Goal: Check status: Check status

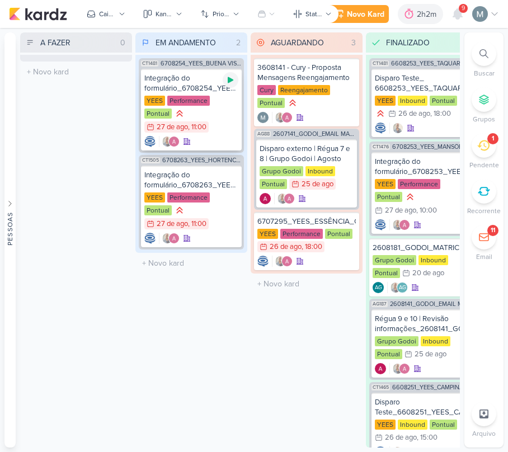
click at [231, 82] on icon at bounding box center [230, 79] width 9 height 9
click at [487, 146] on icon at bounding box center [483, 145] width 12 height 12
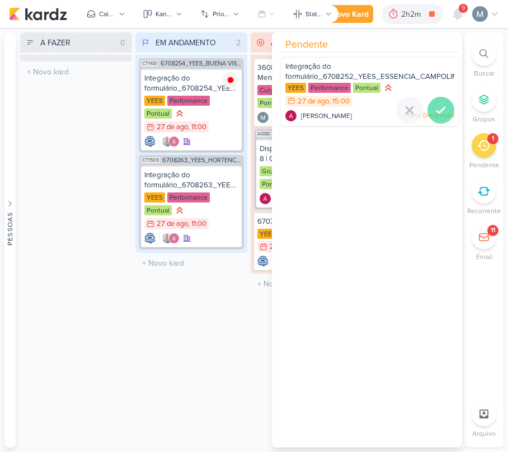
click at [438, 101] on div at bounding box center [440, 110] width 27 height 27
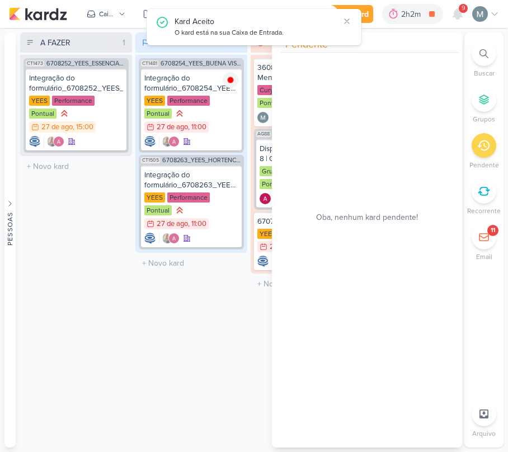
click at [148, 311] on div "EM ANDAMENTO 2 Mover Para Esquerda Mover Para Direita [GEOGRAPHIC_DATA] CT1481 …" at bounding box center [191, 239] width 112 height 415
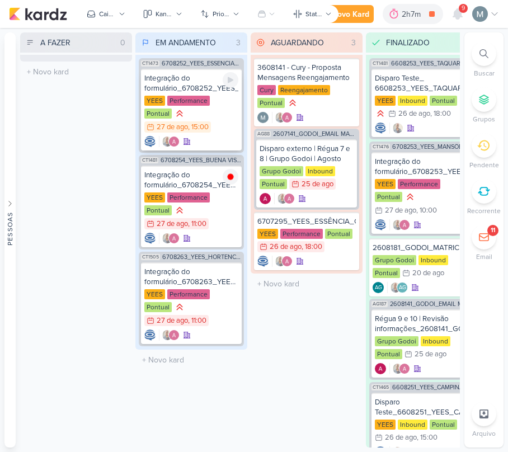
click at [206, 136] on div at bounding box center [191, 141] width 94 height 11
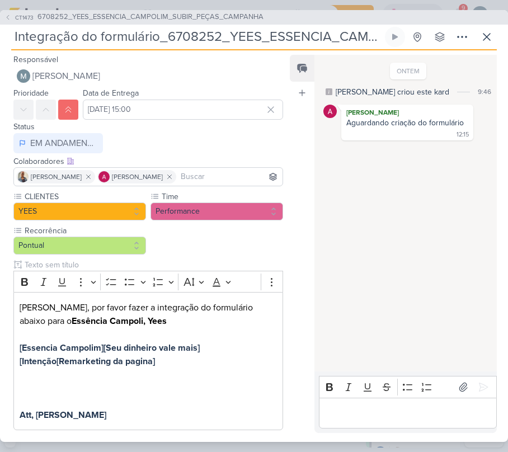
click at [416, 414] on p "Editor editing area: main" at bounding box center [407, 412] width 166 height 13
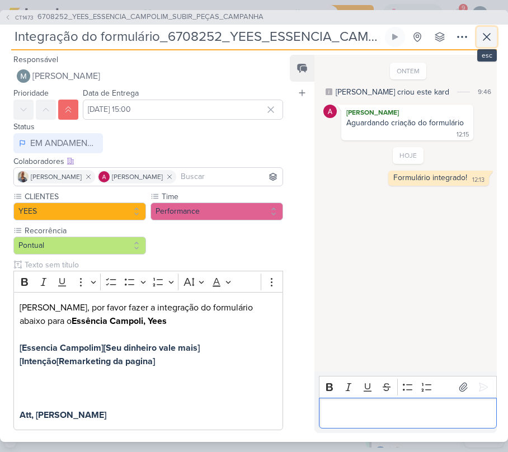
click at [484, 42] on icon at bounding box center [486, 36] width 13 height 13
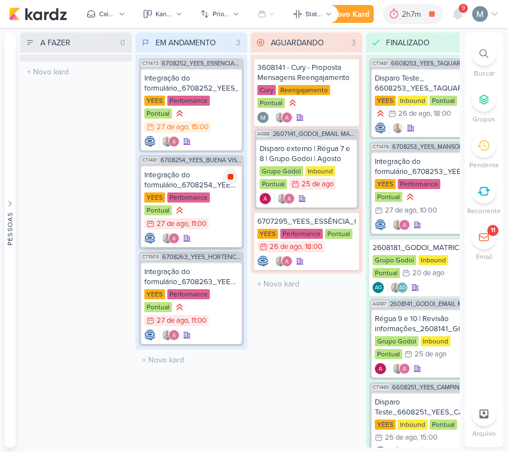
click at [233, 169] on div at bounding box center [230, 177] width 16 height 16
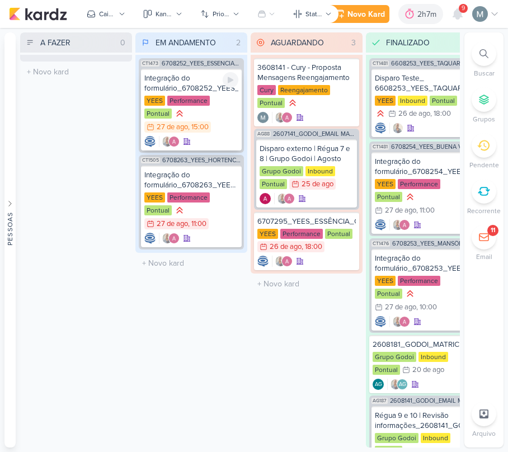
click at [165, 89] on div "Integração do formulário_6708252_YEES_ESSENCIA_CAMPOLIM_SUBIR_PEÇAS_CAMPANHA" at bounding box center [191, 83] width 94 height 20
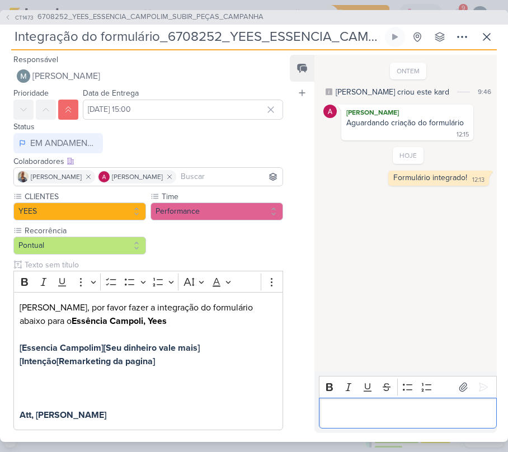
click at [394, 402] on div "Editor editing area: main" at bounding box center [408, 412] width 178 height 31
click at [483, 27] on button at bounding box center [486, 37] width 20 height 20
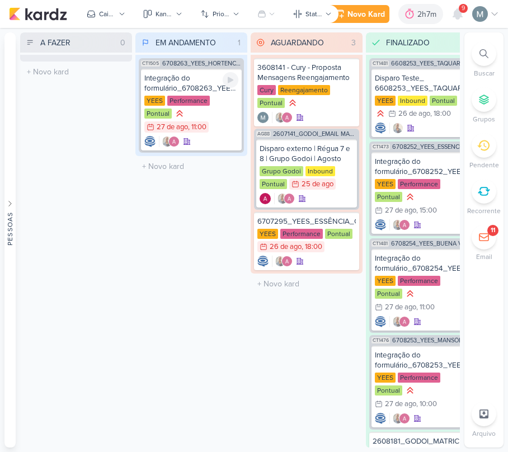
click at [187, 97] on div "Performance" at bounding box center [188, 101] width 42 height 10
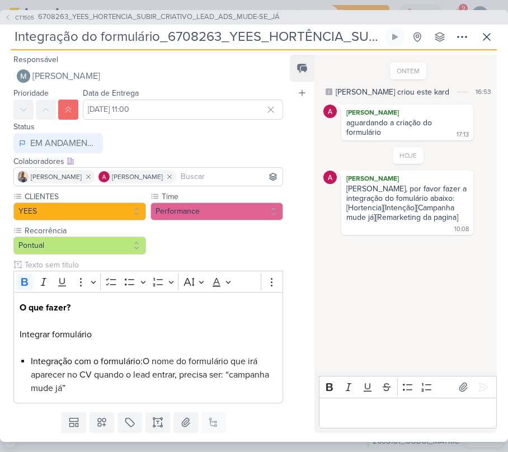
click at [427, 407] on p "Editor editing area: main" at bounding box center [407, 412] width 166 height 13
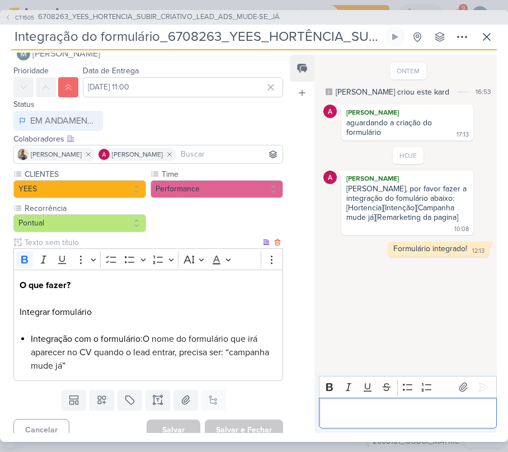
scroll to position [34, 0]
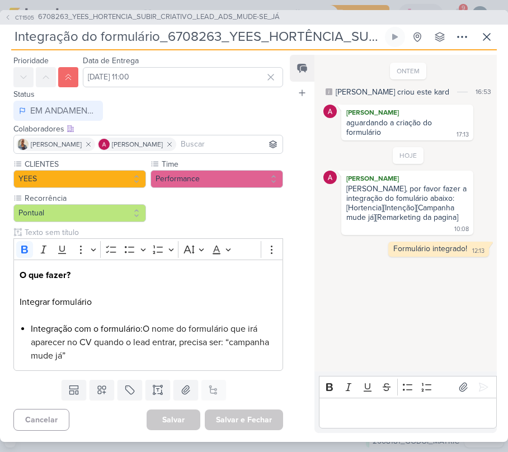
click at [496, 36] on div "CT1505 6708263_YEES_HORTENCIA_SUBIR_CRIATIVO_LEAD_ADS_MUDE-SE_JÁ Integração do …" at bounding box center [254, 225] width 508 height 431
click at [485, 36] on icon at bounding box center [486, 36] width 13 height 13
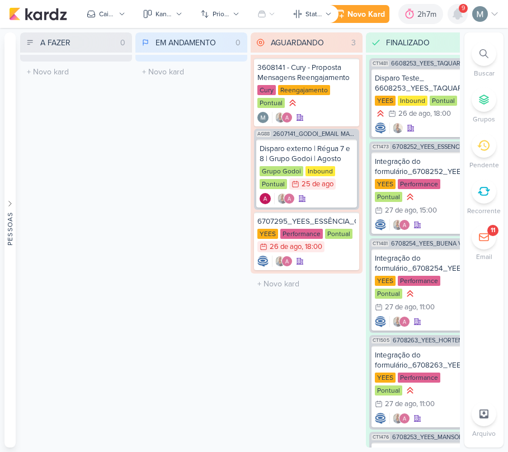
click at [463, 21] on div at bounding box center [457, 14] width 20 height 20
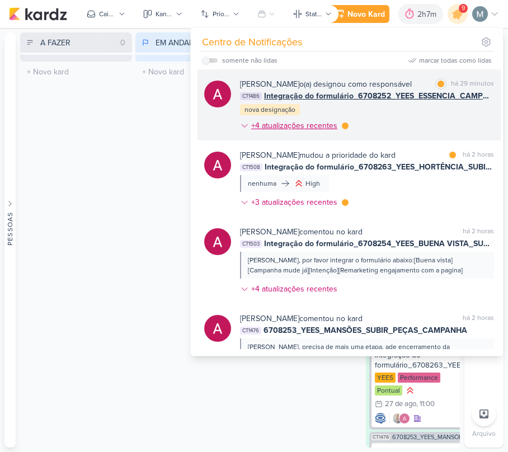
click at [320, 129] on div "+4 atualizações recentes" at bounding box center [295, 126] width 88 height 12
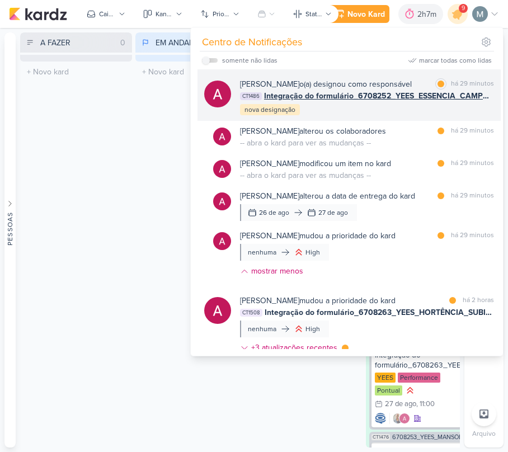
click at [333, 99] on span "Integração do formulário_6708252_YEES_ESSENCIA_CAMPOLIM_SUBIR_PEÇAS_CAMPANHA" at bounding box center [379, 96] width 230 height 12
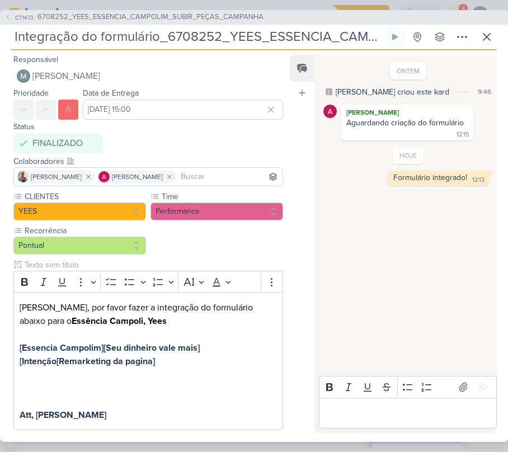
click at [425, 181] on div "Formulário integrado!" at bounding box center [430, 178] width 74 height 10
copy div "Formulário integrado! 12:13"
click at [493, 41] on button at bounding box center [486, 37] width 20 height 20
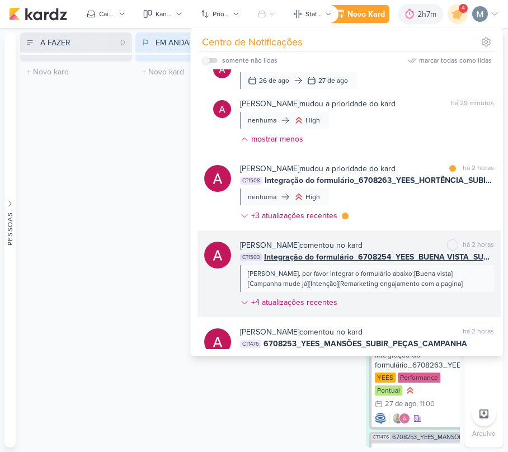
scroll to position [149, 0]
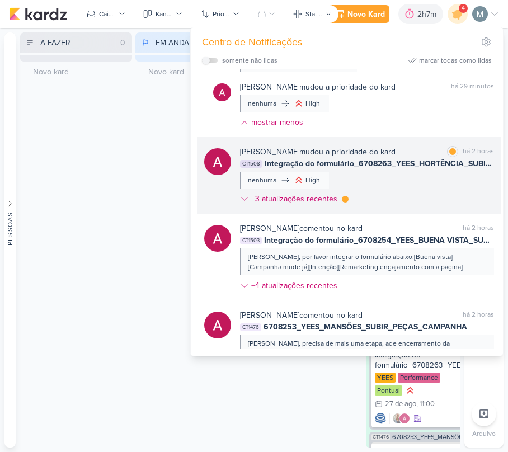
click at [310, 180] on div "High" at bounding box center [312, 180] width 15 height 10
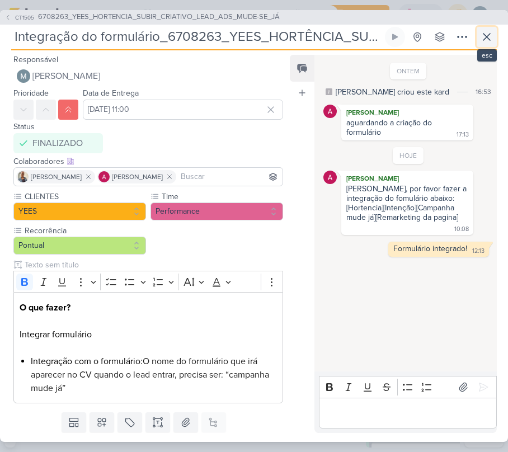
click at [494, 36] on button at bounding box center [486, 37] width 20 height 20
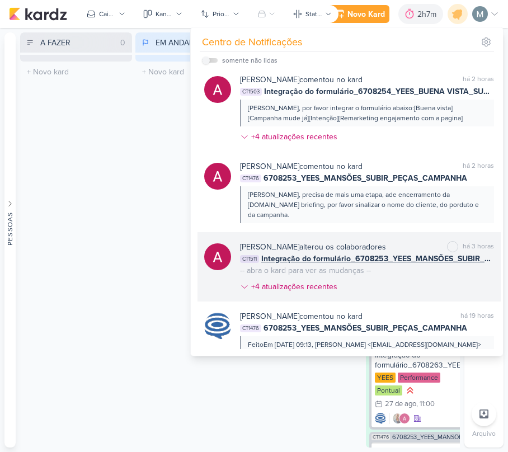
scroll to position [298, 0]
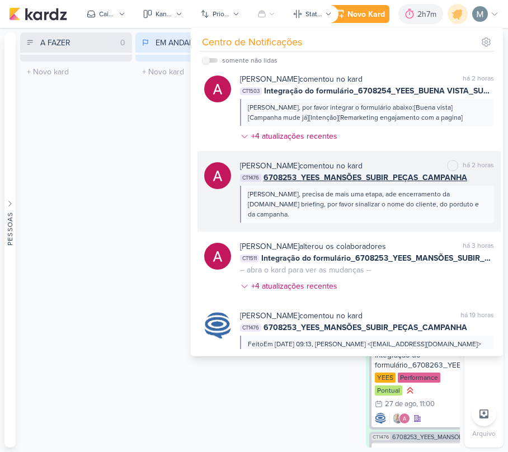
click at [388, 196] on div "[PERSON_NAME], precisa de mais uma etapa, ade encerramento da [DOMAIN_NAME] bri…" at bounding box center [366, 204] width 237 height 30
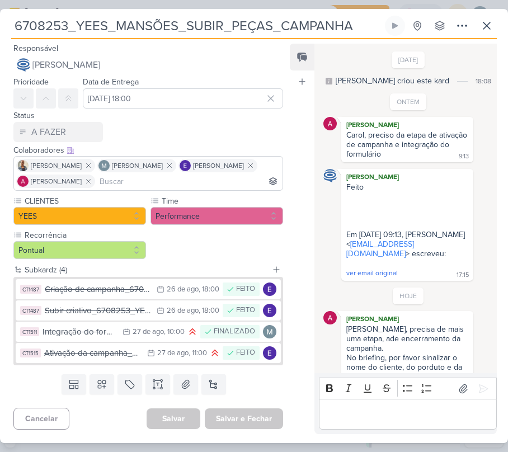
scroll to position [21, 0]
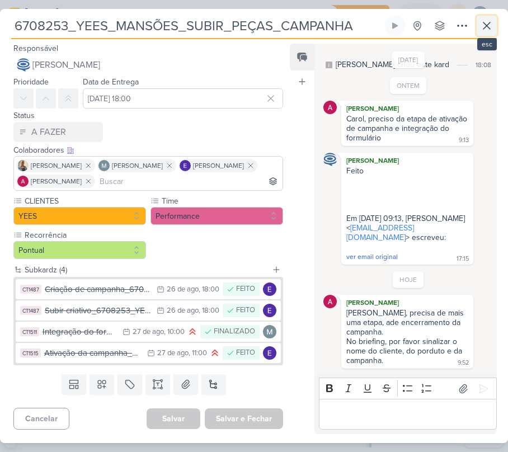
click at [486, 21] on icon at bounding box center [486, 25] width 13 height 13
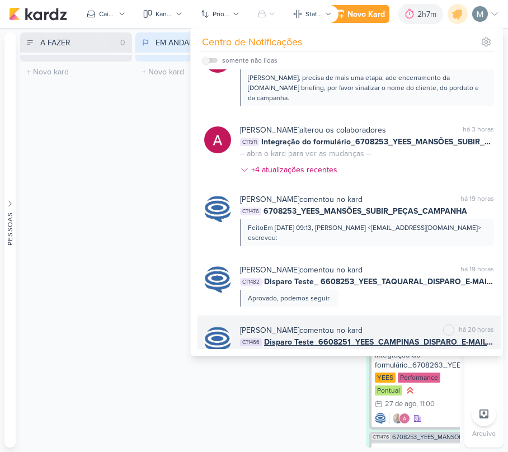
scroll to position [521, 0]
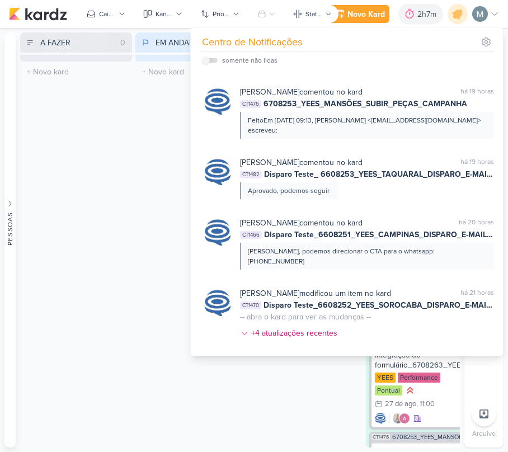
click at [106, 246] on div "A FAZER 0 Mover Para Esquerda Mover Para Direita [GEOGRAPHIC_DATA] O título do …" at bounding box center [76, 239] width 112 height 415
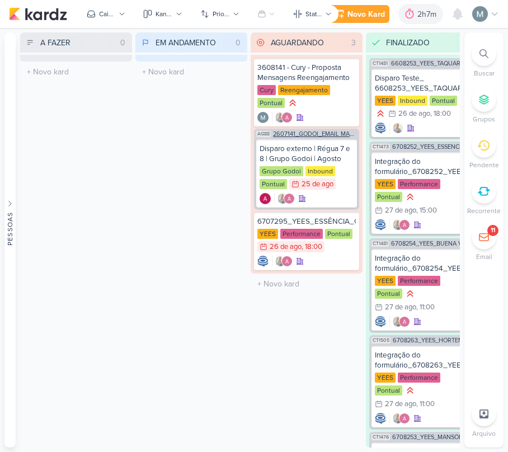
click at [284, 134] on span "2607141_GODOI_EMAIL MARKETING_AGOSTO" at bounding box center [315, 134] width 84 height 6
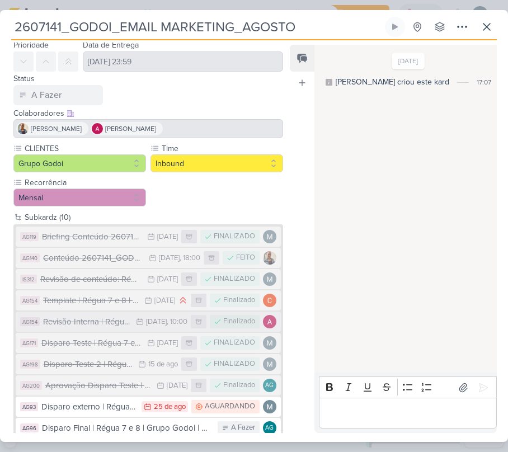
scroll to position [56, 0]
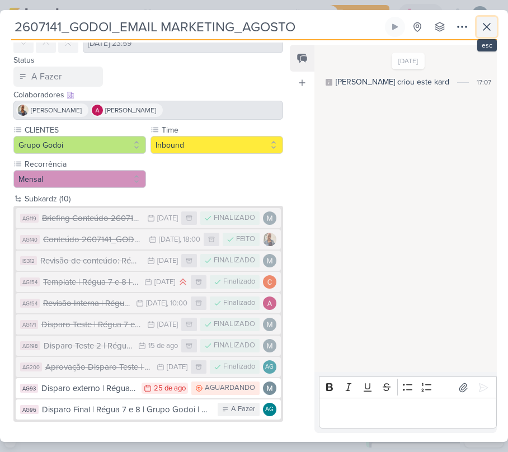
click at [481, 30] on icon at bounding box center [486, 26] width 13 height 13
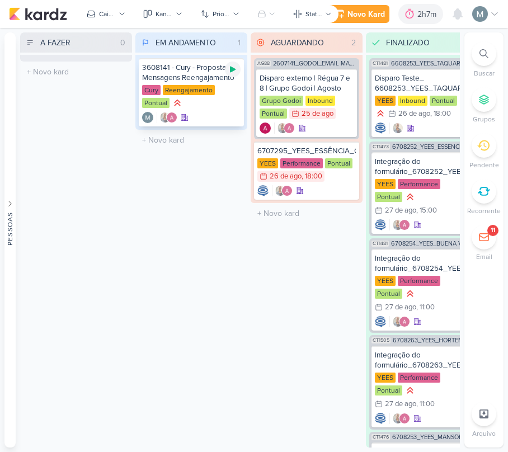
click at [235, 65] on icon at bounding box center [232, 69] width 9 height 9
click at [229, 67] on icon at bounding box center [232, 69] width 9 height 9
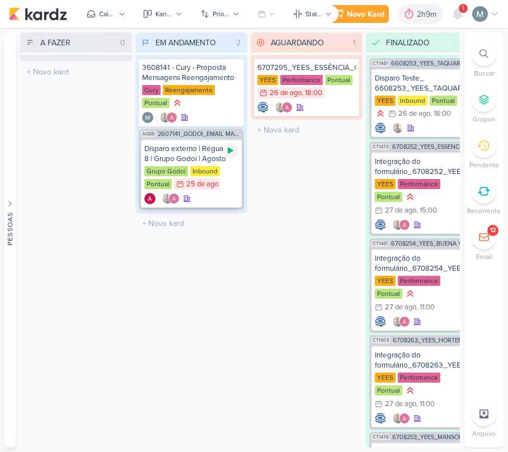
click at [231, 148] on icon at bounding box center [230, 150] width 9 height 9
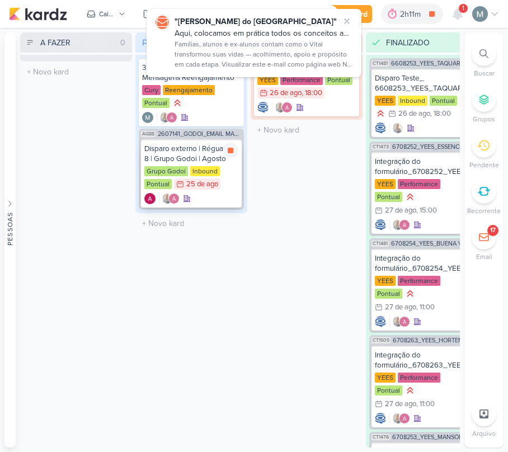
click at [229, 181] on div "Grupo Godoi Inbound Pontual 25/8 [DATE]" at bounding box center [191, 178] width 94 height 25
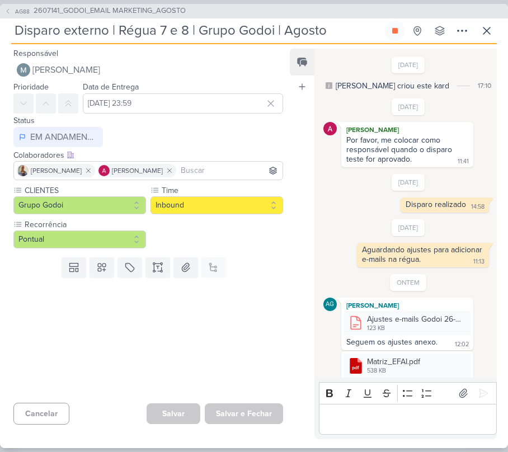
scroll to position [211, 0]
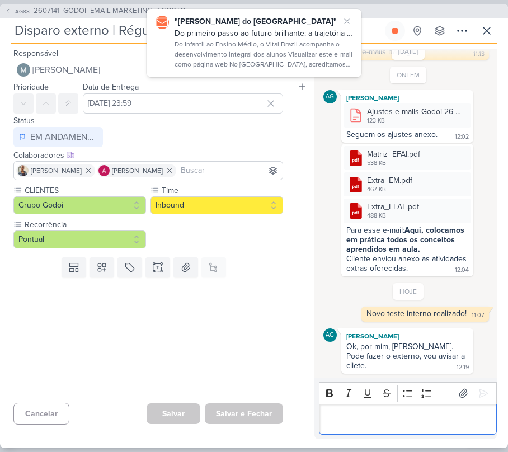
click at [395, 419] on p "Editor editing area: main" at bounding box center [407, 418] width 166 height 13
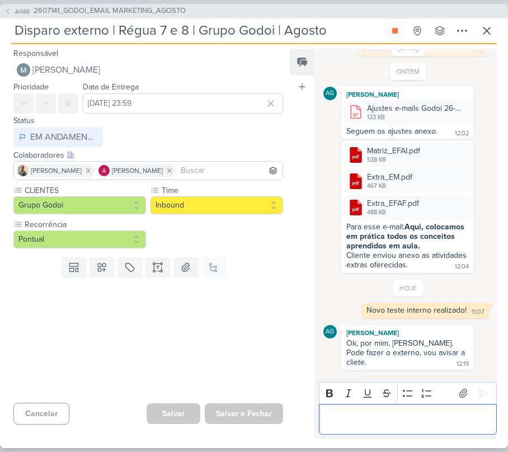
scroll to position [243, 0]
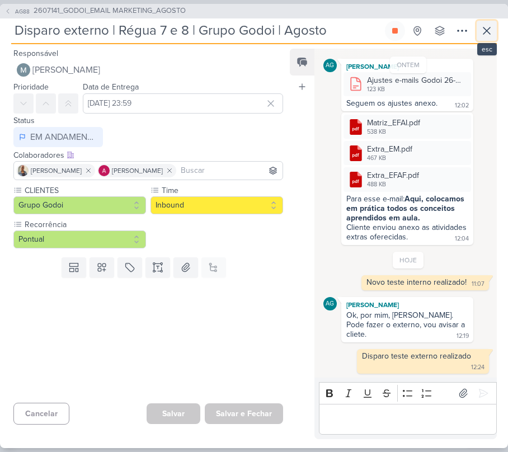
click at [476, 32] on button at bounding box center [486, 31] width 20 height 20
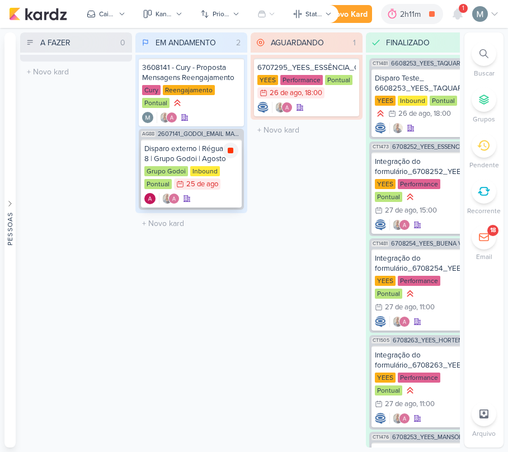
click at [231, 146] on icon at bounding box center [230, 150] width 9 height 9
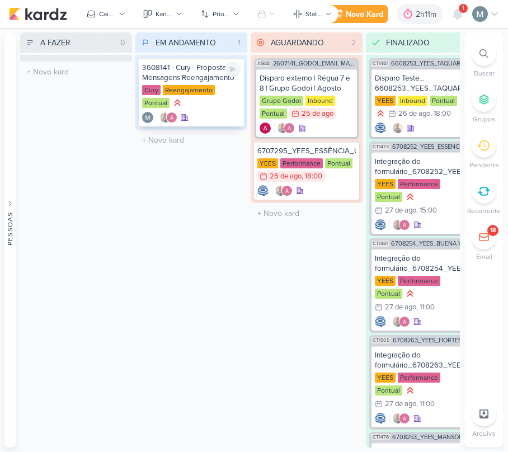
click at [241, 72] on div "3608141 - Cury - Proposta Mensagens Reengajamento Cury Reengajamento Pontual" at bounding box center [191, 92] width 105 height 68
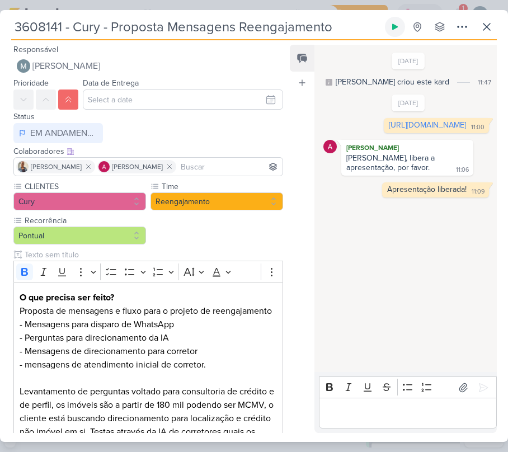
click at [396, 21] on button at bounding box center [395, 27] width 20 height 20
